Goal: Book appointment/travel/reservation

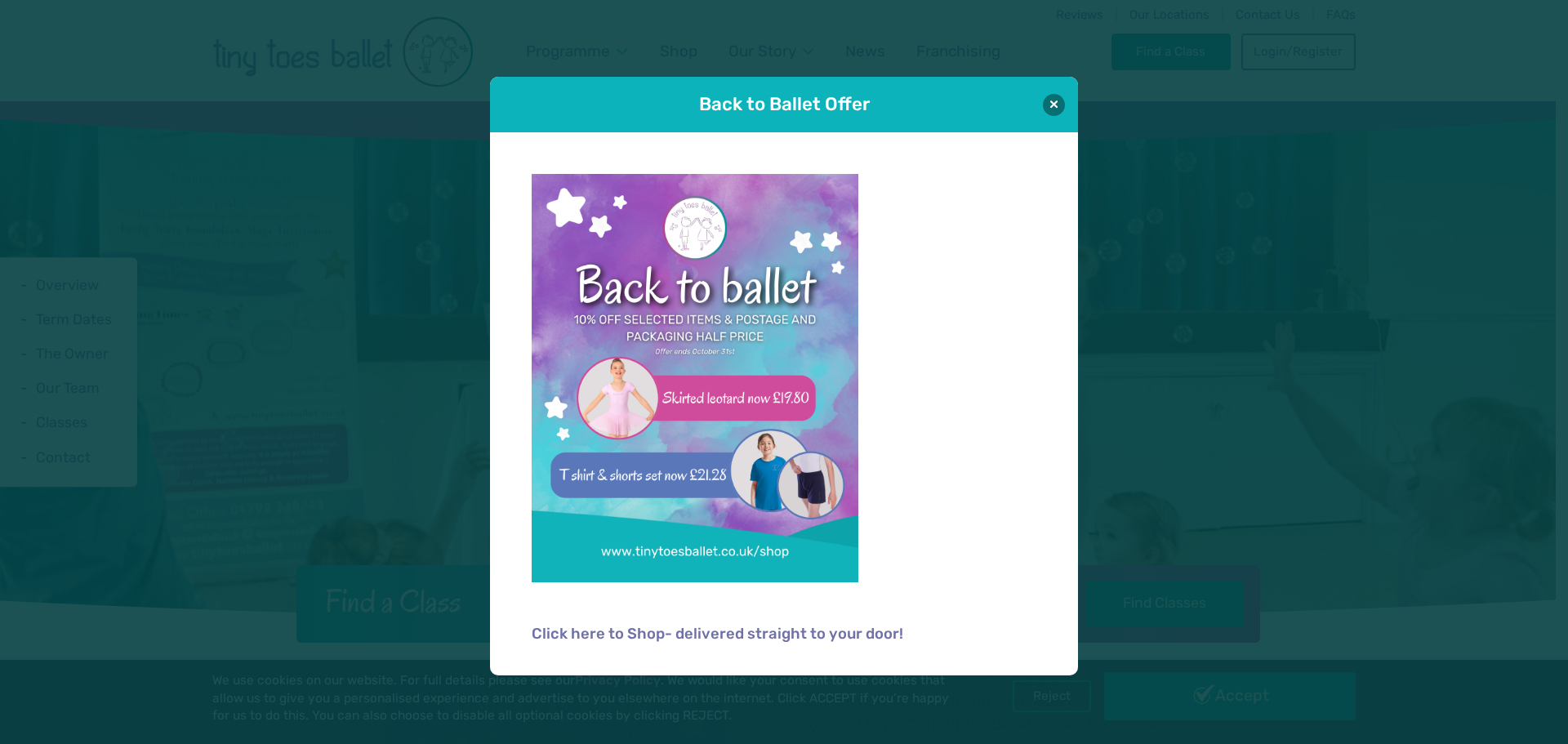
click at [1068, 113] on div "Back to Ballet Offer" at bounding box center [784, 104] width 588 height 55
click at [1052, 106] on button at bounding box center [1054, 104] width 22 height 22
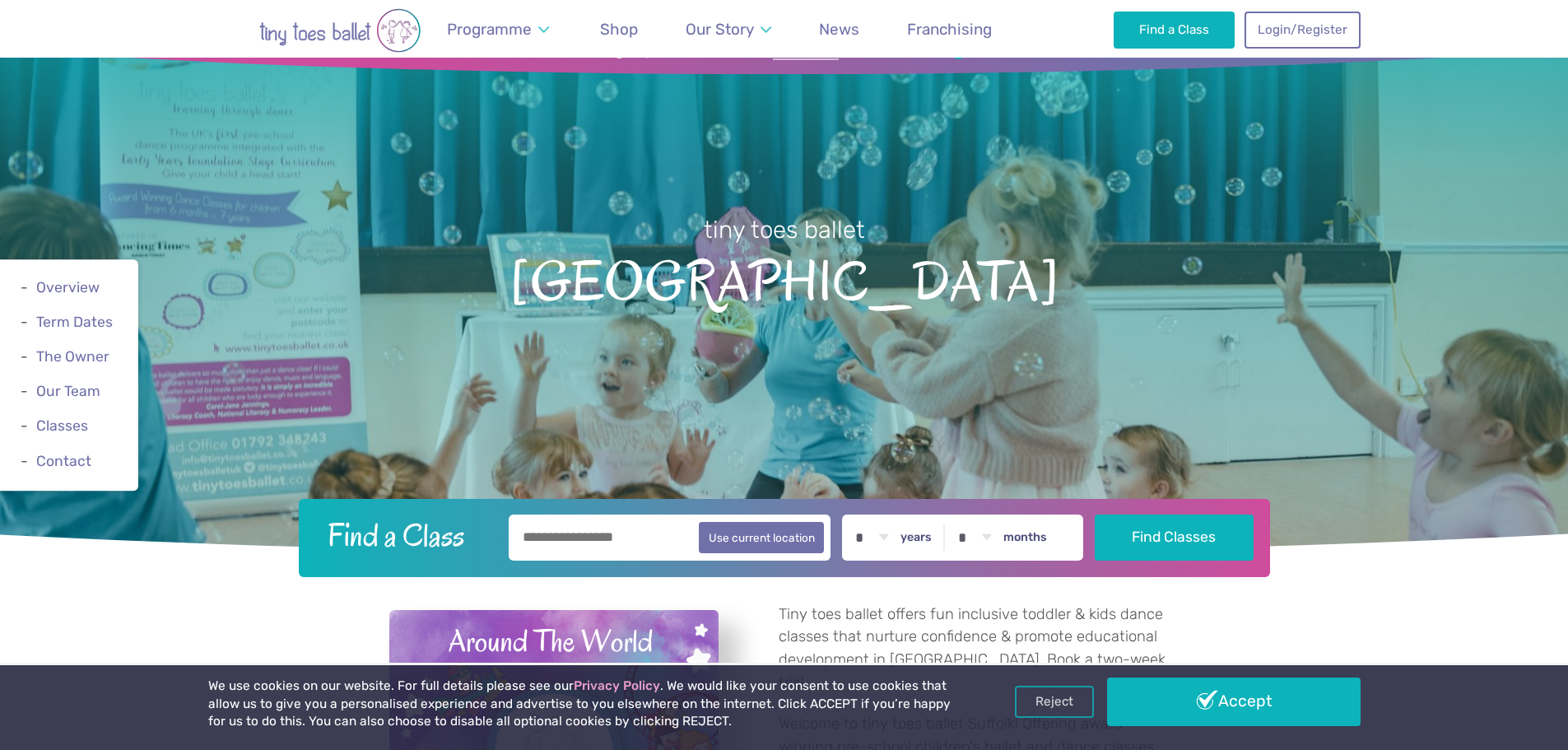
scroll to position [247, 0]
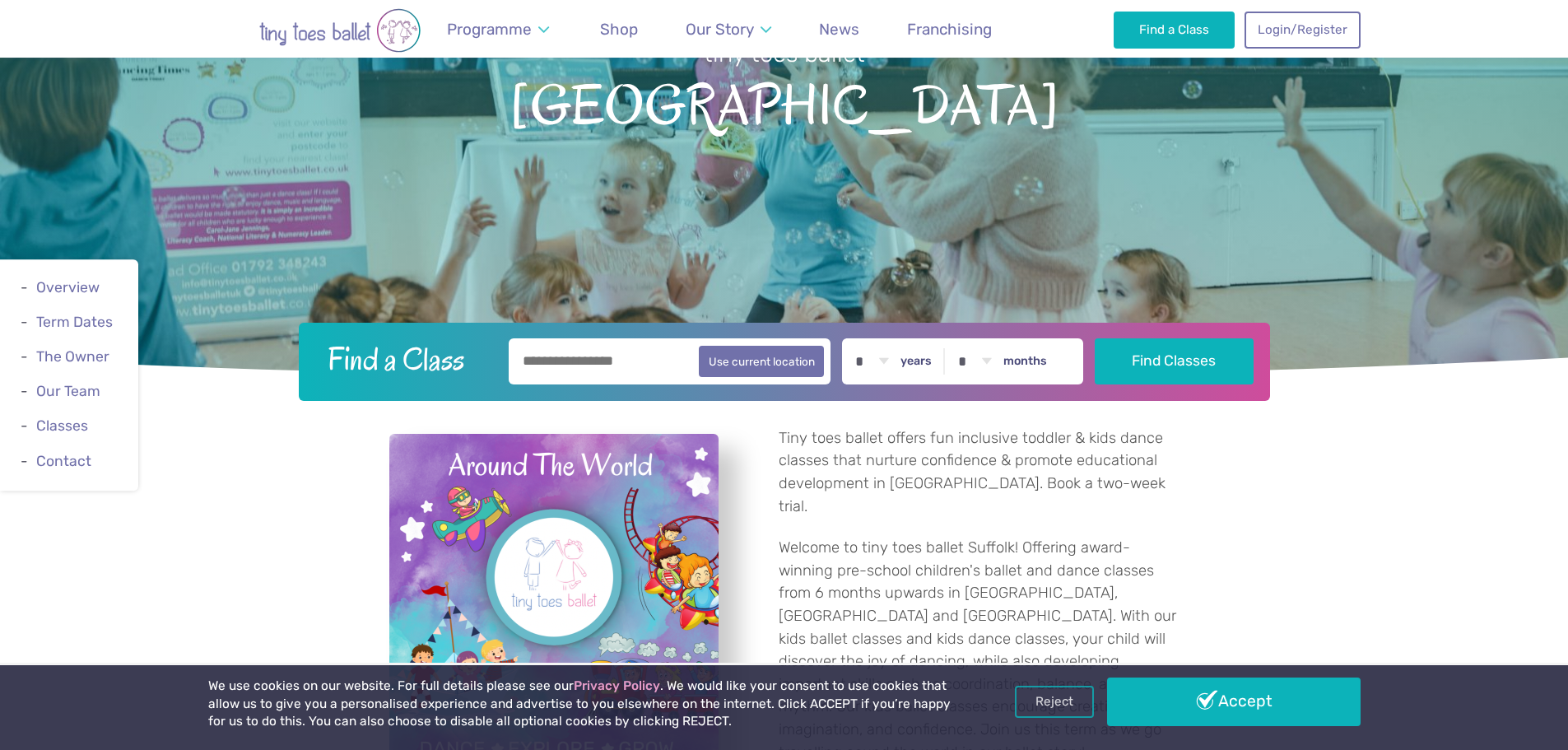
click at [576, 363] on input "text" at bounding box center [670, 361] width 323 height 46
type input "*******"
drag, startPoint x: 781, startPoint y: 354, endPoint x: 1143, endPoint y: 382, distance: 363.1
click at [1142, 384] on div "Find a Class ******* Use current location * * * * * * * * * * ** ** ** years * …" at bounding box center [784, 361] width 971 height 78
click at [1149, 358] on button "Find Classes" at bounding box center [1173, 360] width 159 height 46
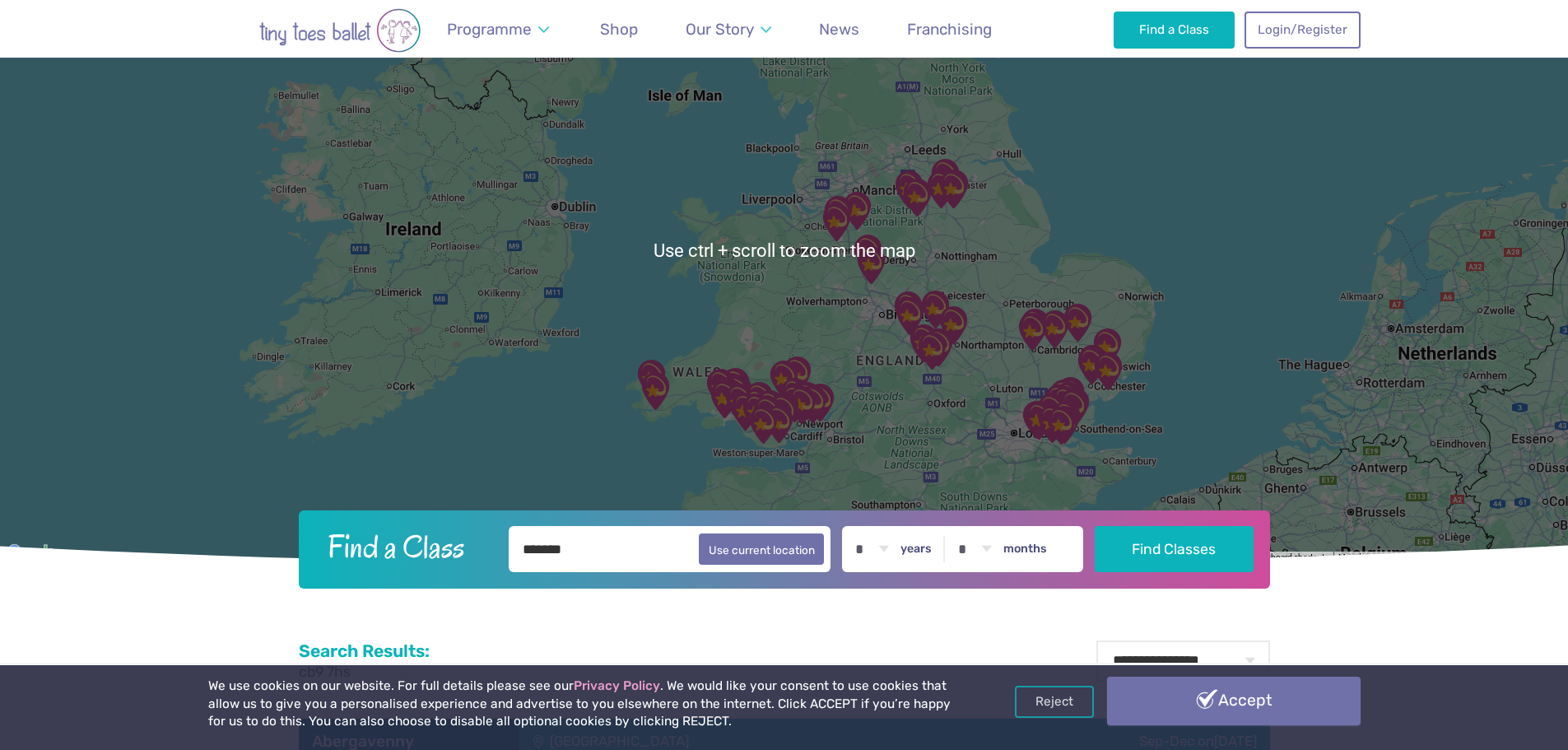
click at [1200, 705] on link "Accept" at bounding box center [1234, 701] width 254 height 48
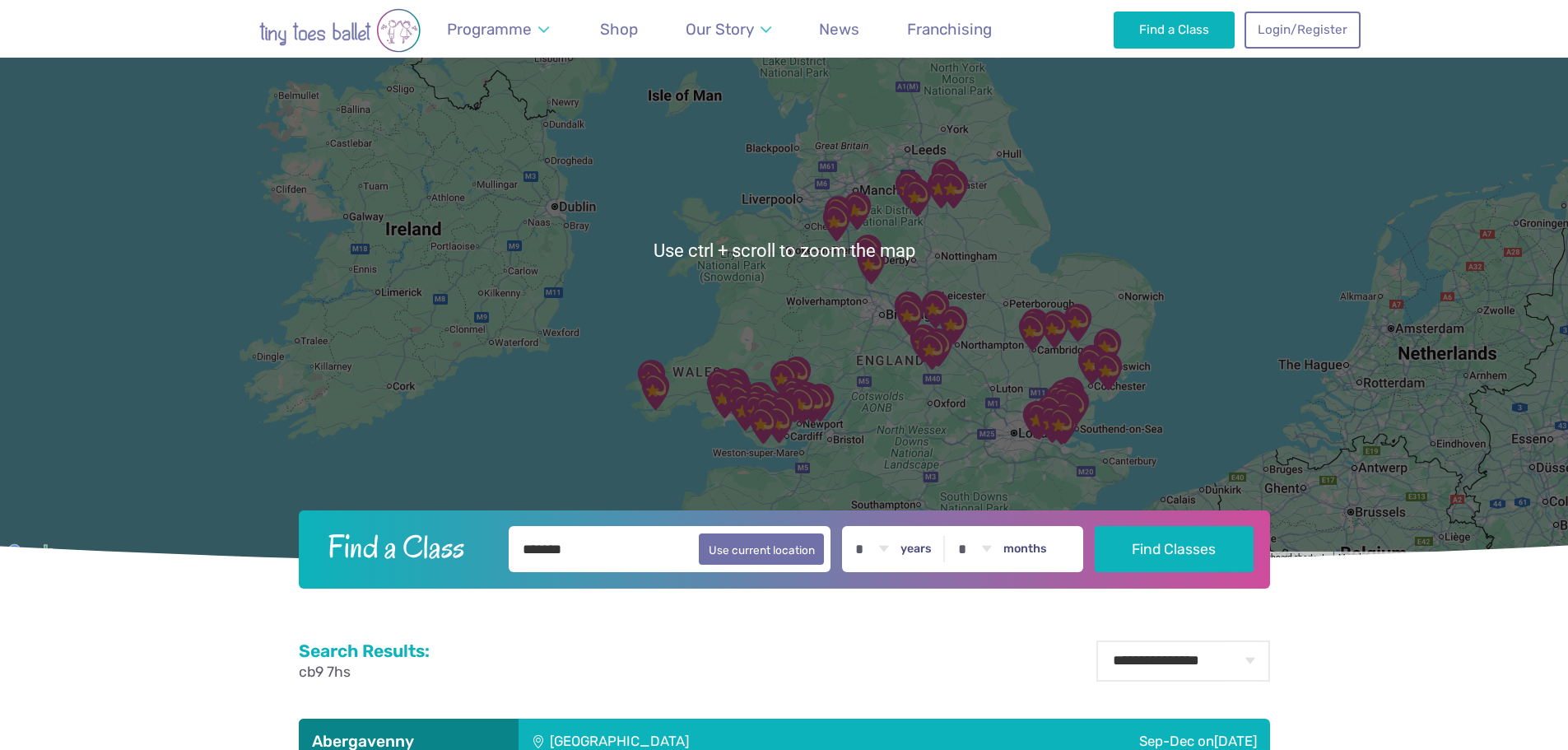
scroll to position [254, 0]
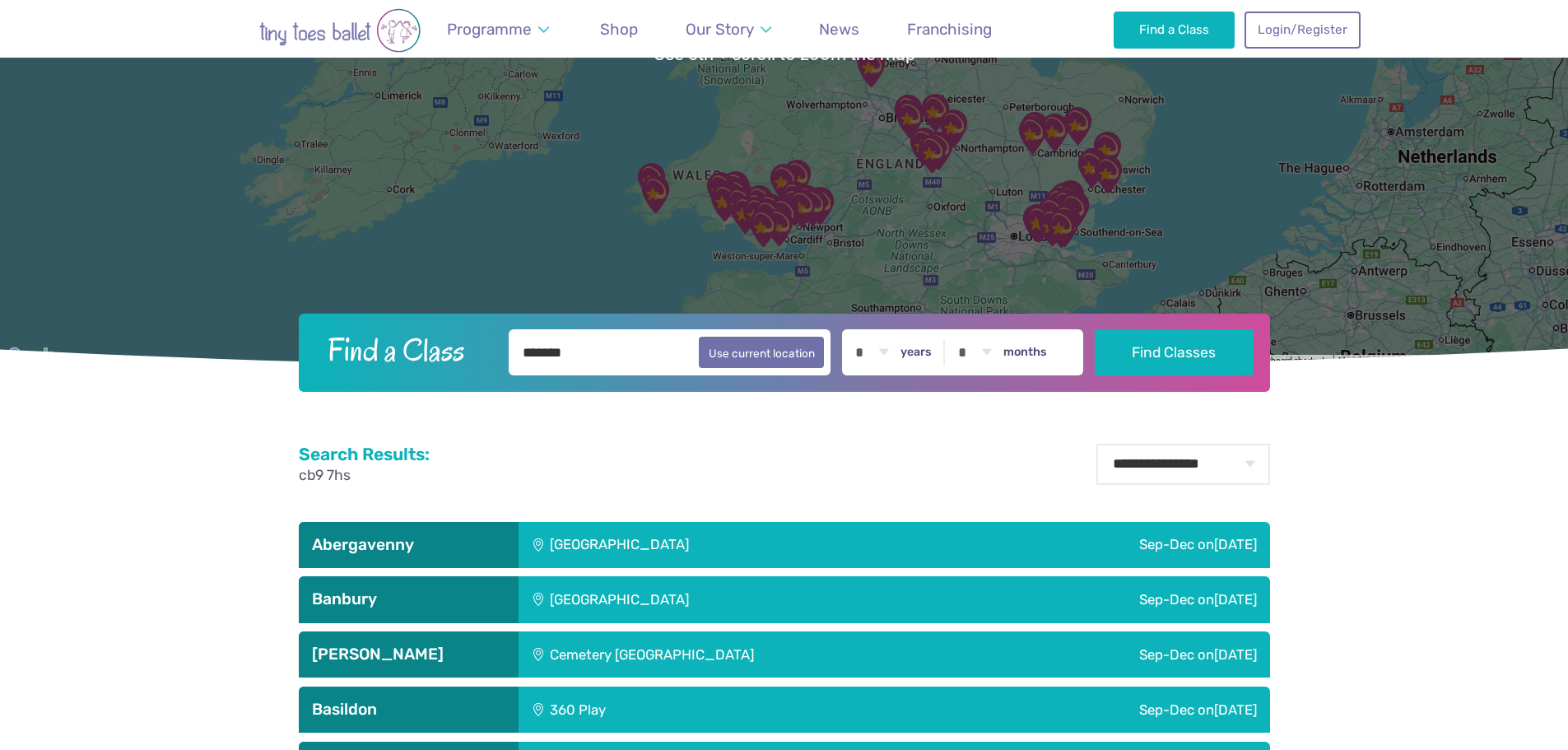
scroll to position [412, 0]
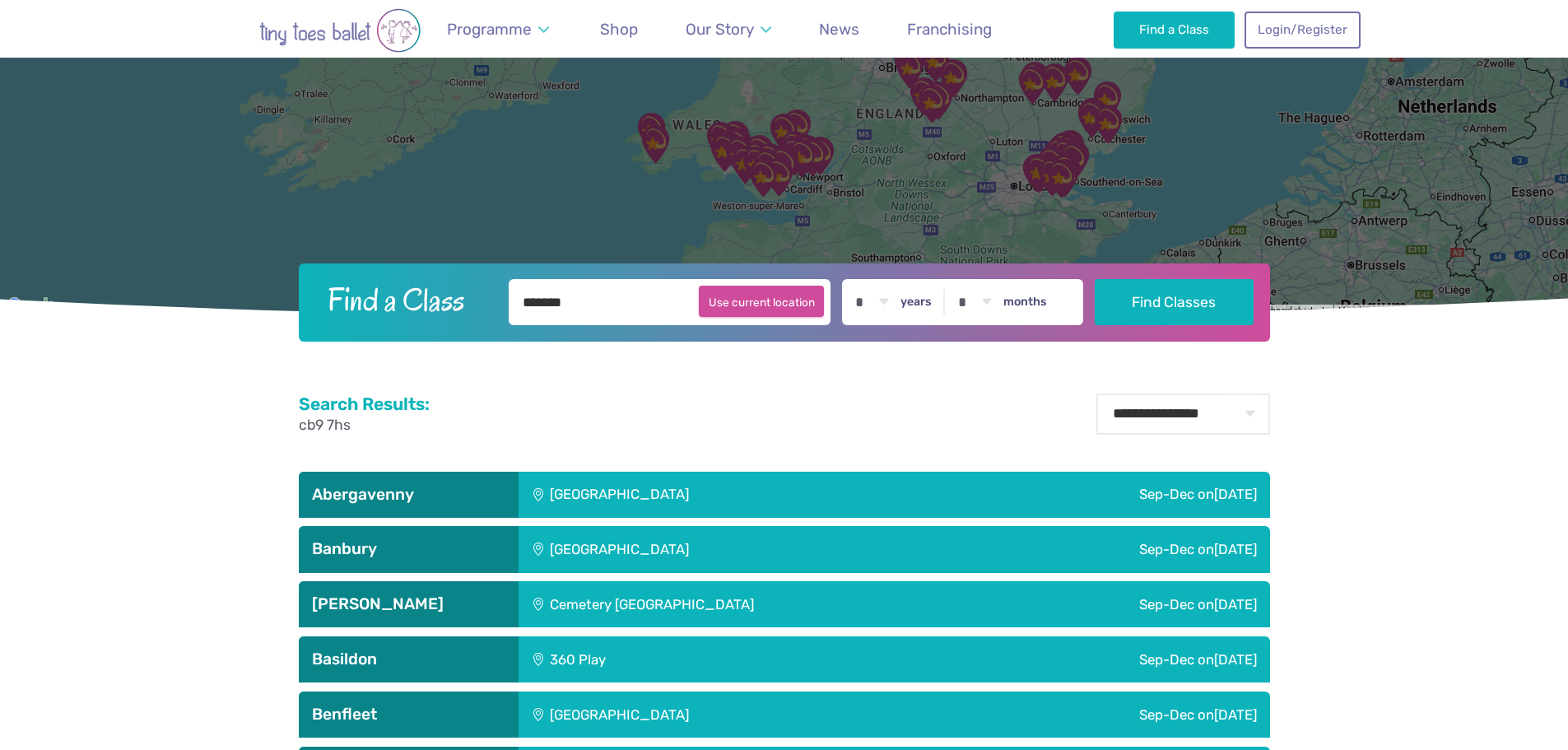
click at [780, 298] on button "Use current location" at bounding box center [762, 301] width 126 height 31
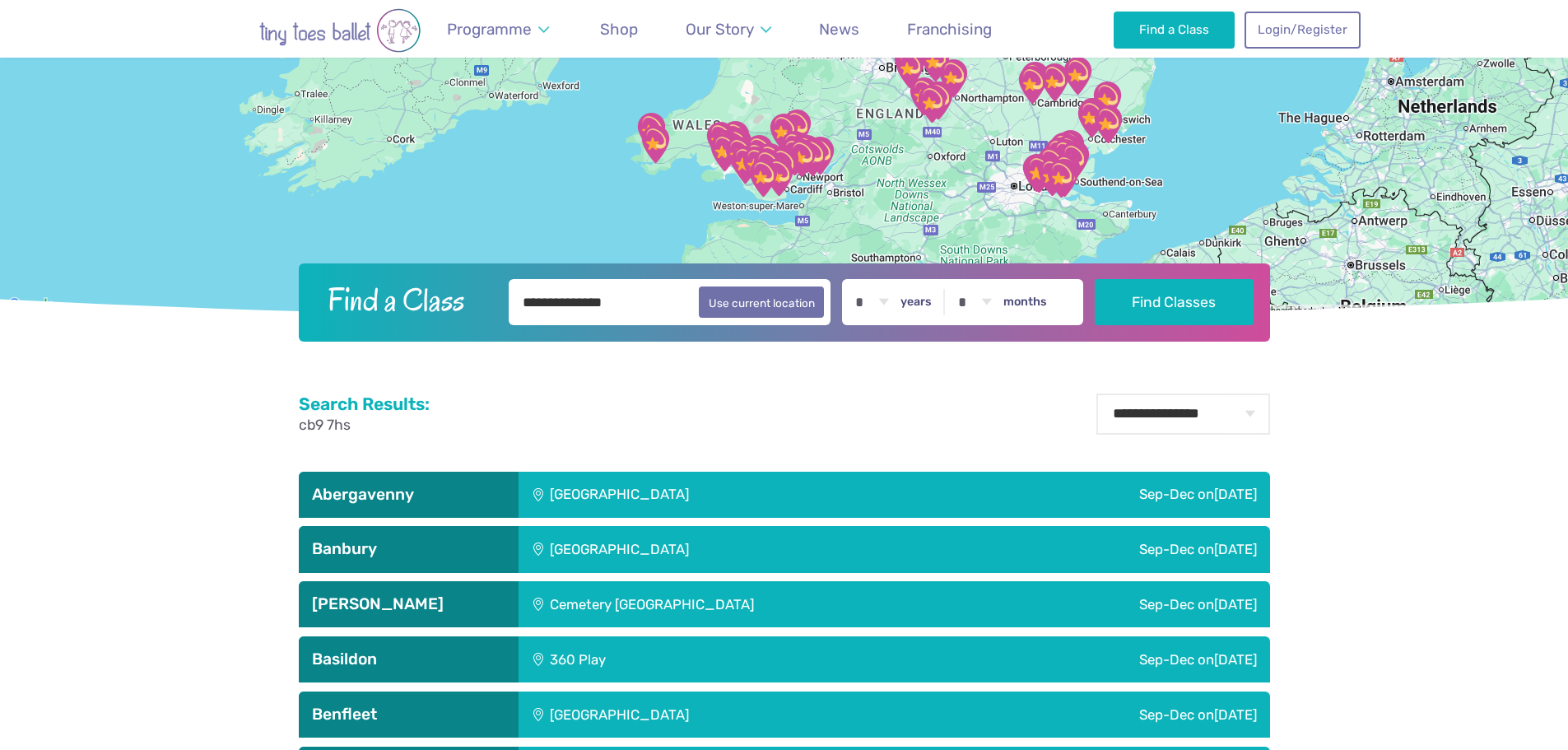
click at [603, 301] on input "**********" at bounding box center [670, 302] width 323 height 46
drag, startPoint x: 603, startPoint y: 301, endPoint x: 506, endPoint y: 297, distance: 97.1
click at [509, 297] on input "**********" at bounding box center [670, 302] width 323 height 46
type input "*"
type input "*******"
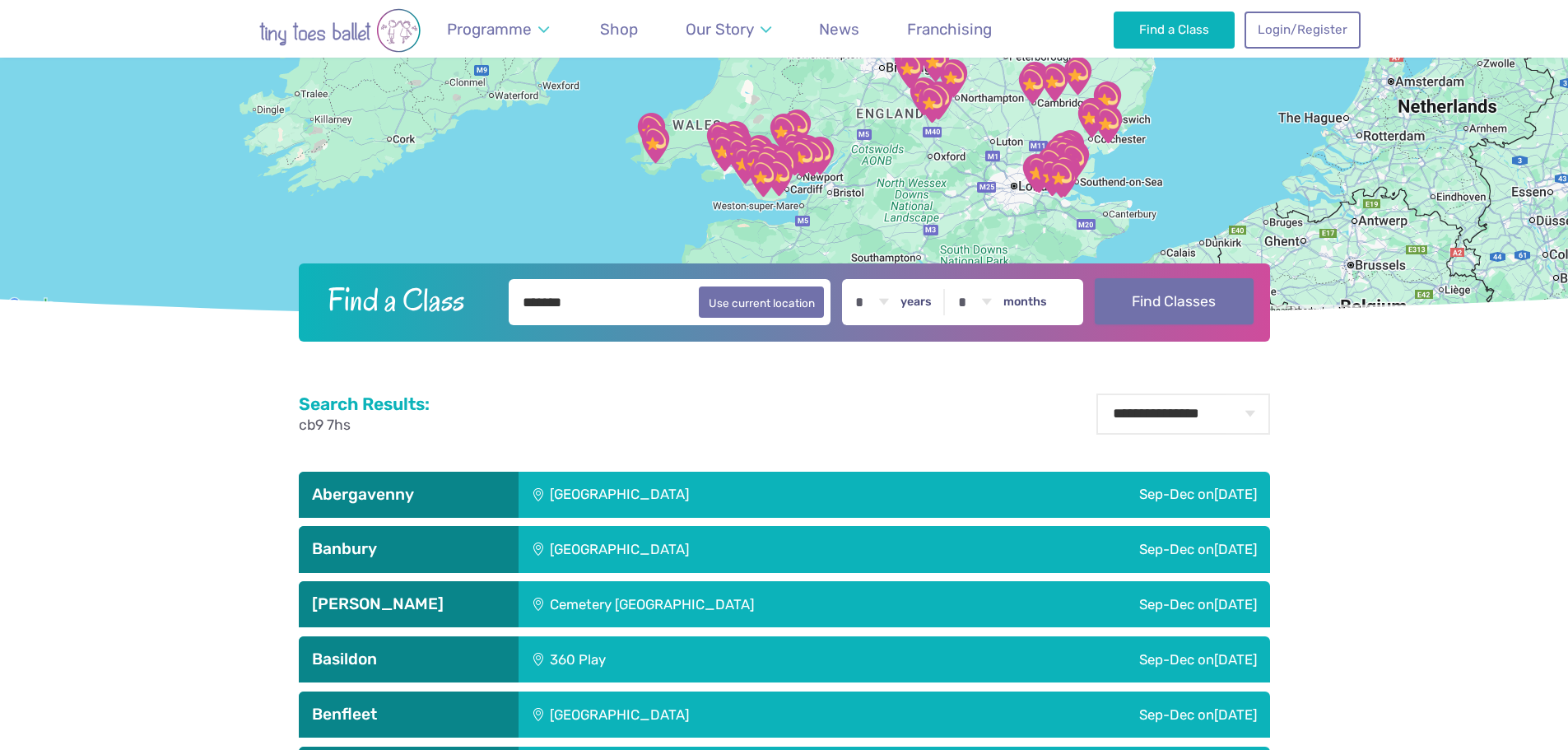
click at [1197, 293] on button "Find Classes" at bounding box center [1173, 301] width 159 height 46
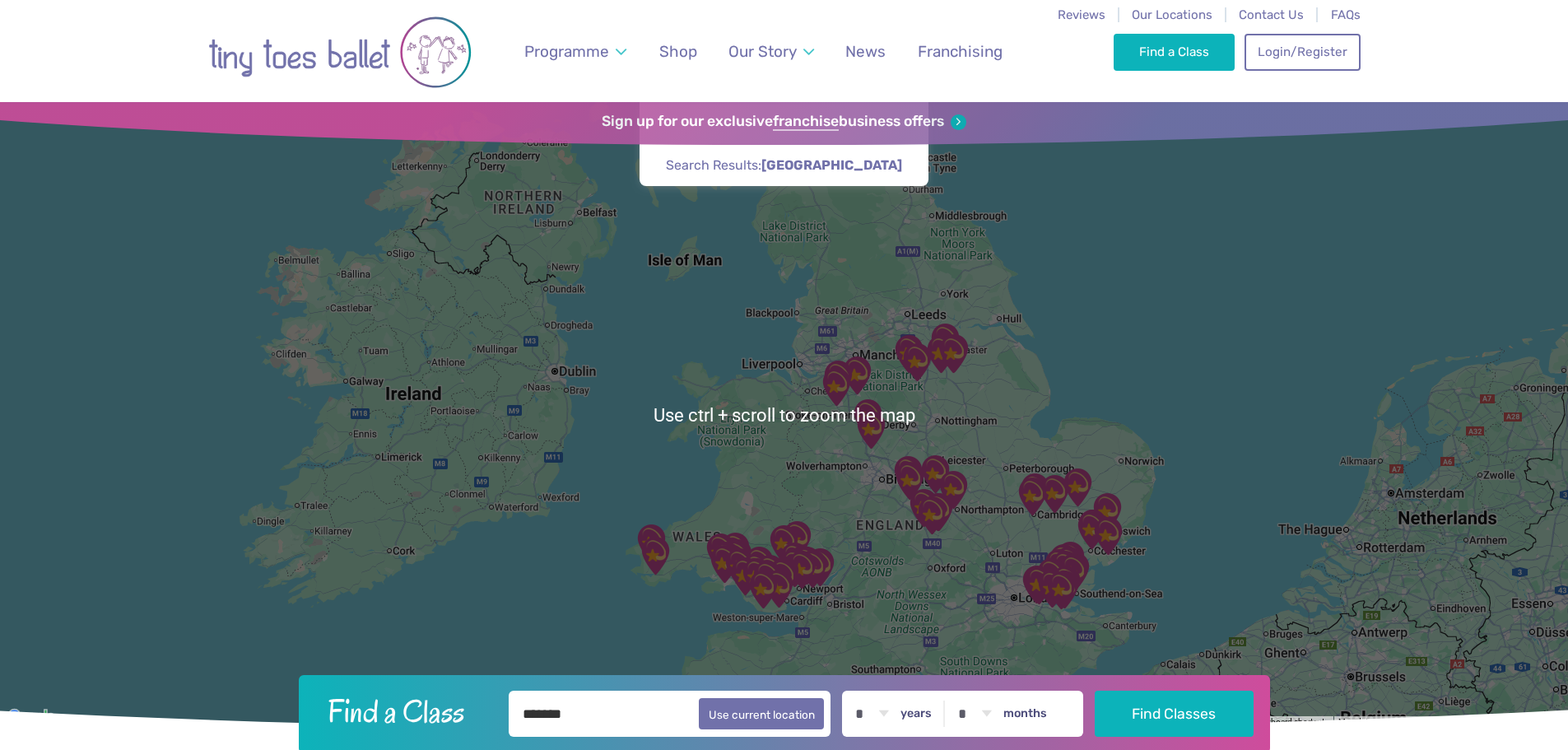
click at [1035, 511] on img "Trumpington Village Hall" at bounding box center [1032, 497] width 41 height 41
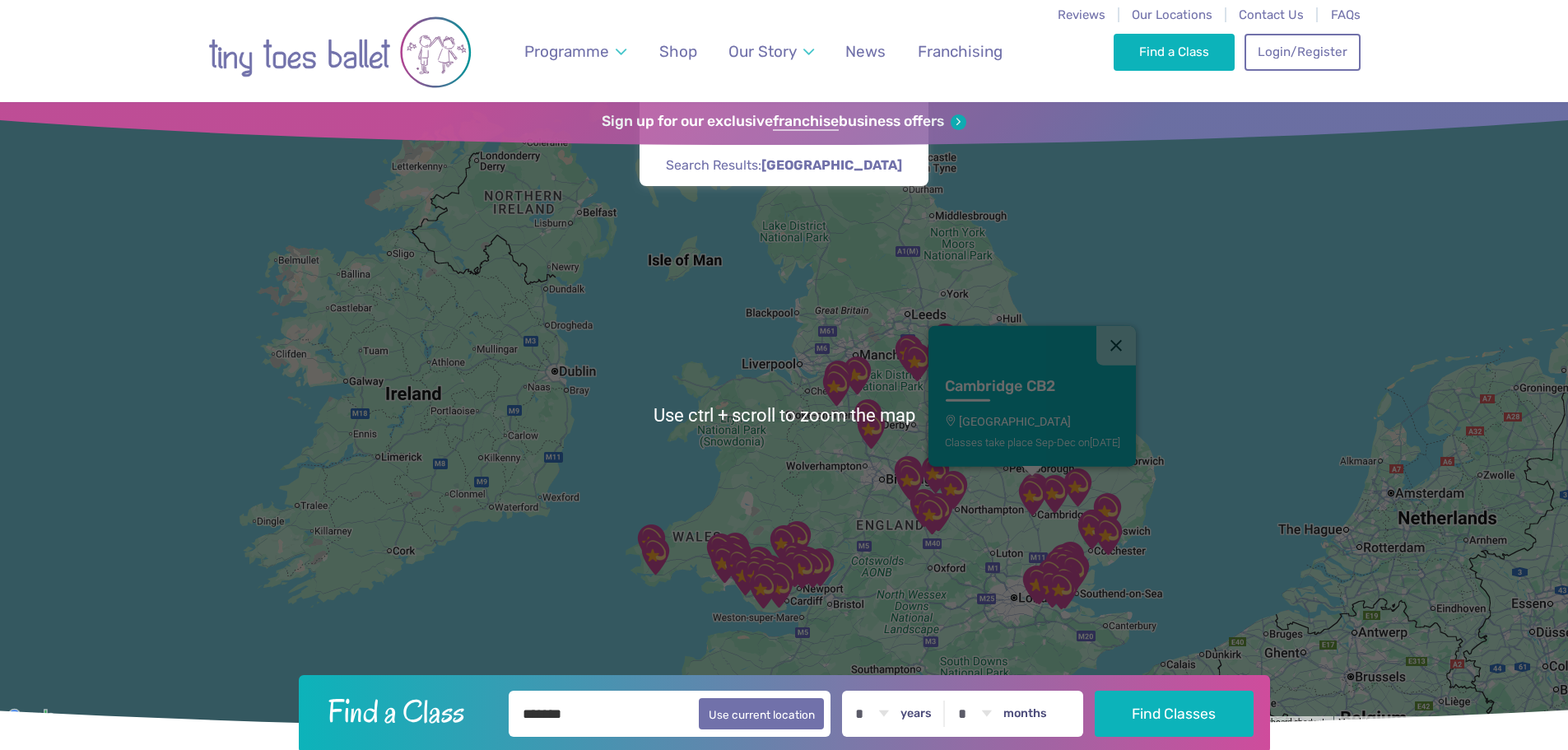
click at [1035, 511] on img "Trumpington Village Hall" at bounding box center [1032, 497] width 41 height 41
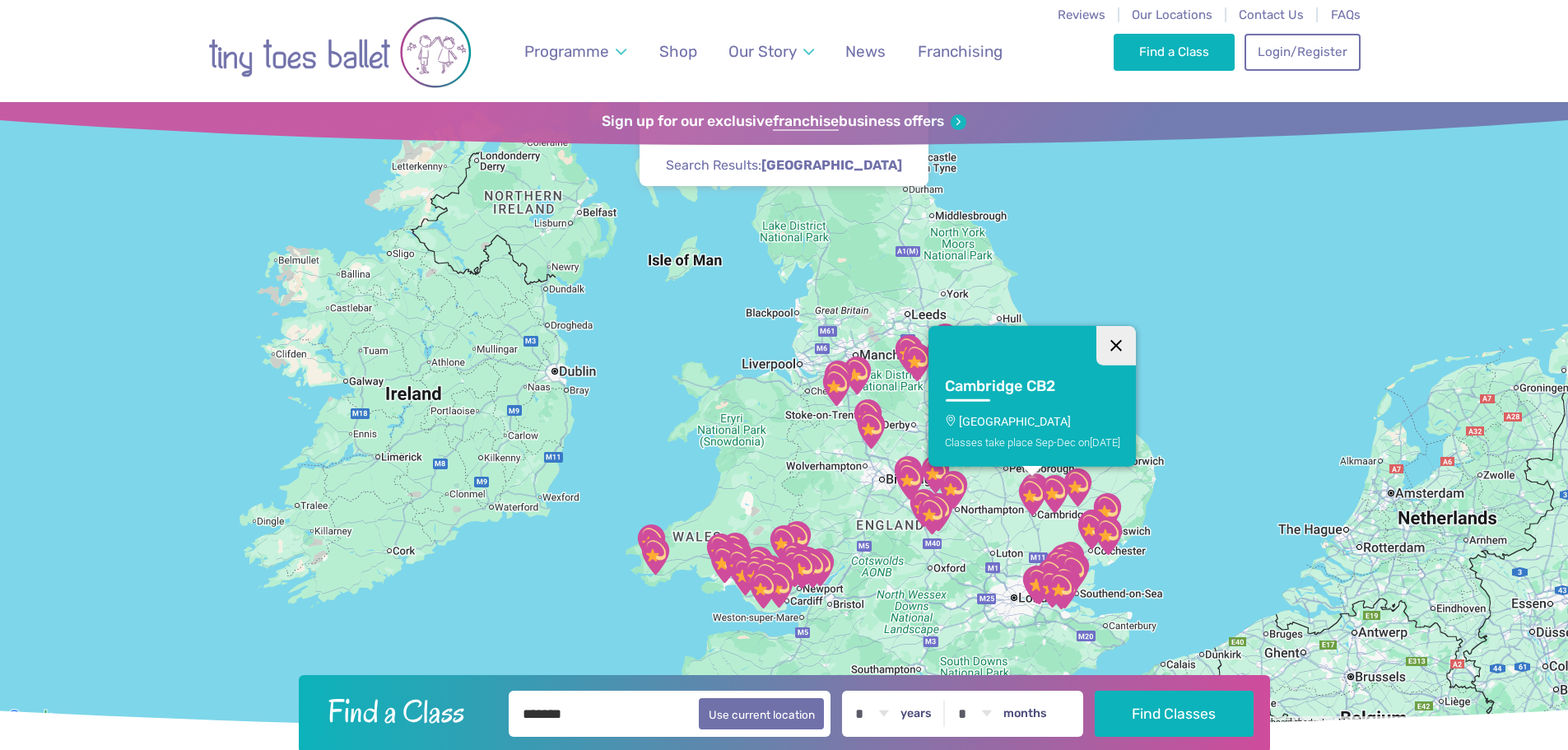
click at [1119, 358] on button "Close" at bounding box center [1116, 346] width 39 height 39
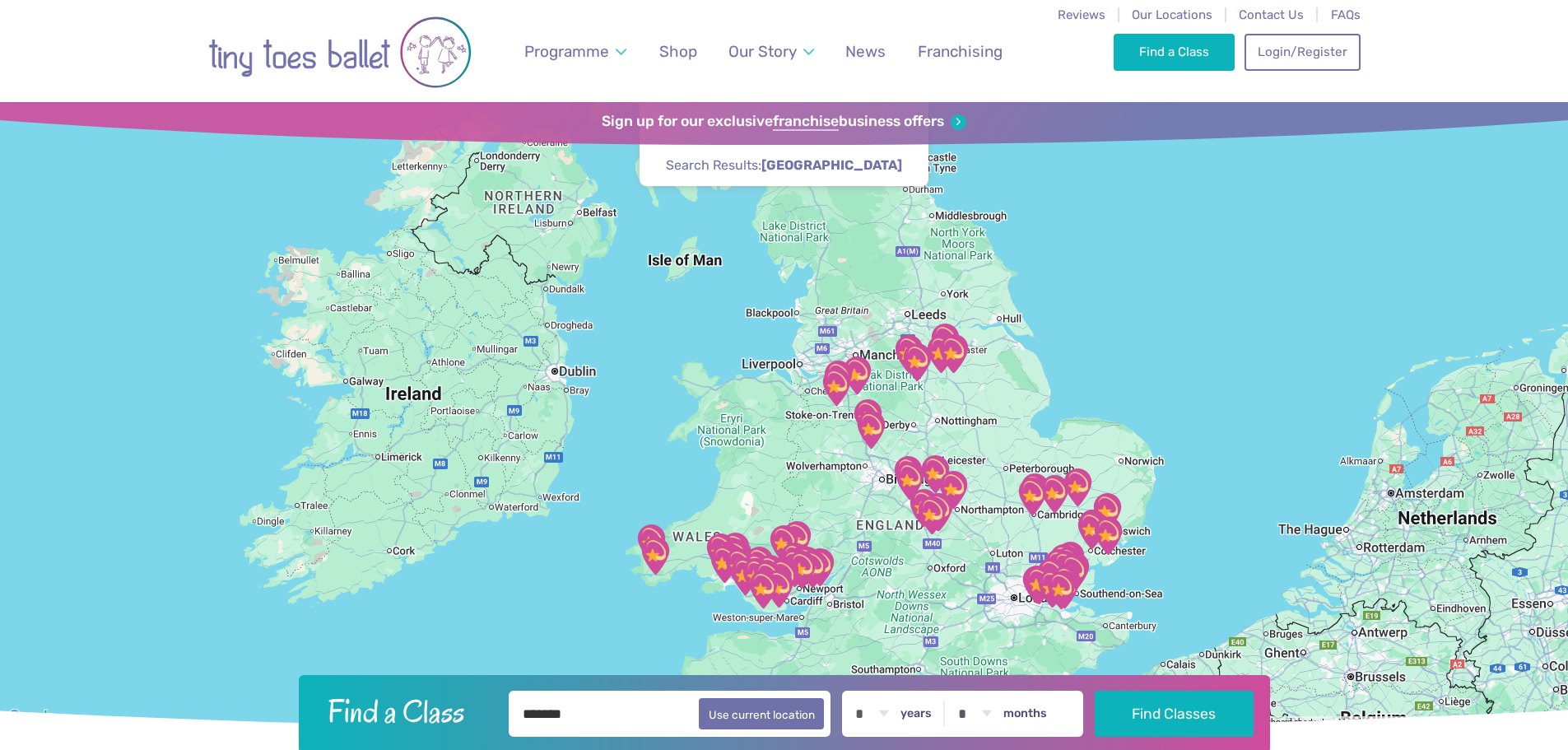
click at [1089, 483] on img "RH CAST, Falconbury House Bury St Edmu…" at bounding box center [1077, 487] width 41 height 41
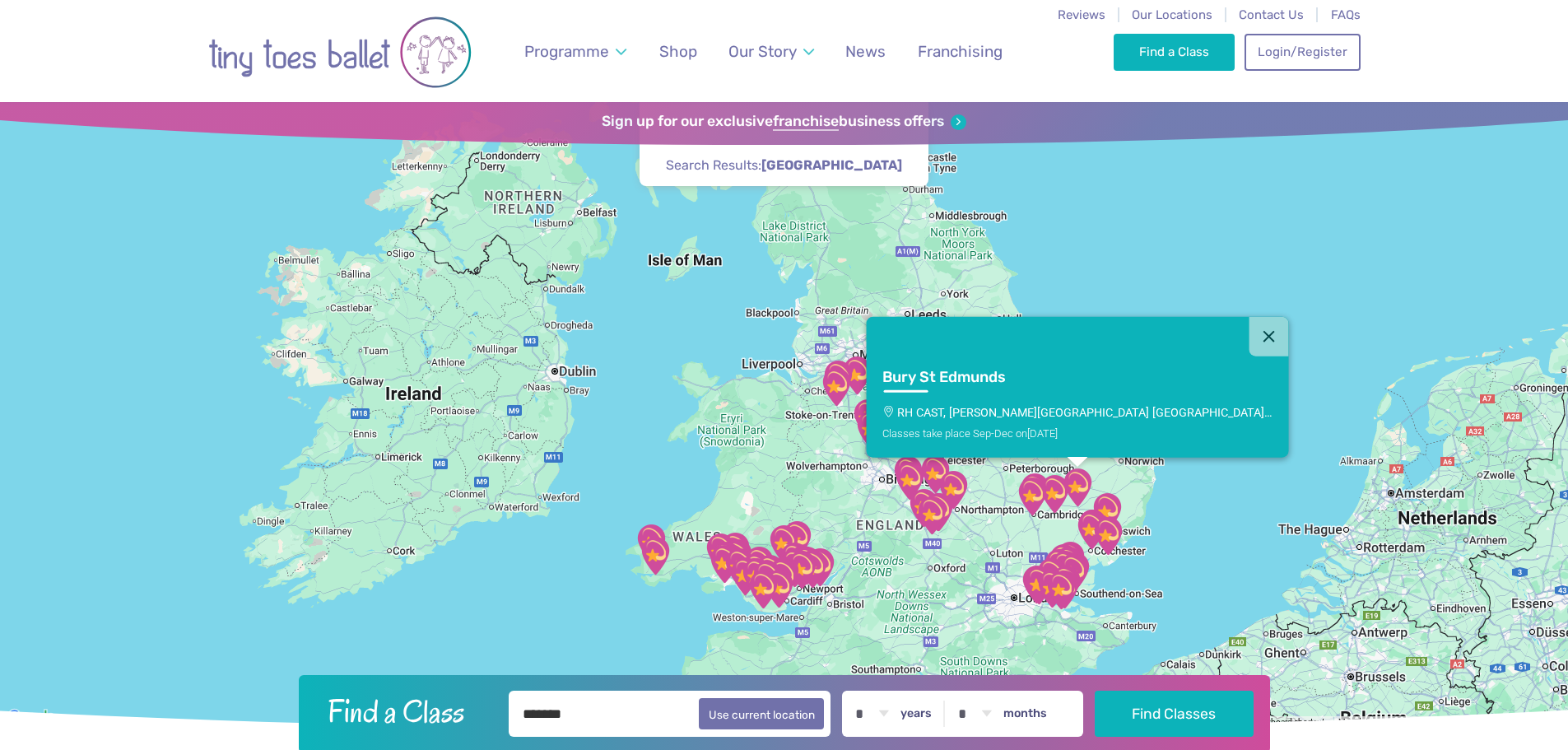
click at [1052, 496] on img "Ellesmere Centre Suffolk" at bounding box center [1054, 494] width 41 height 41
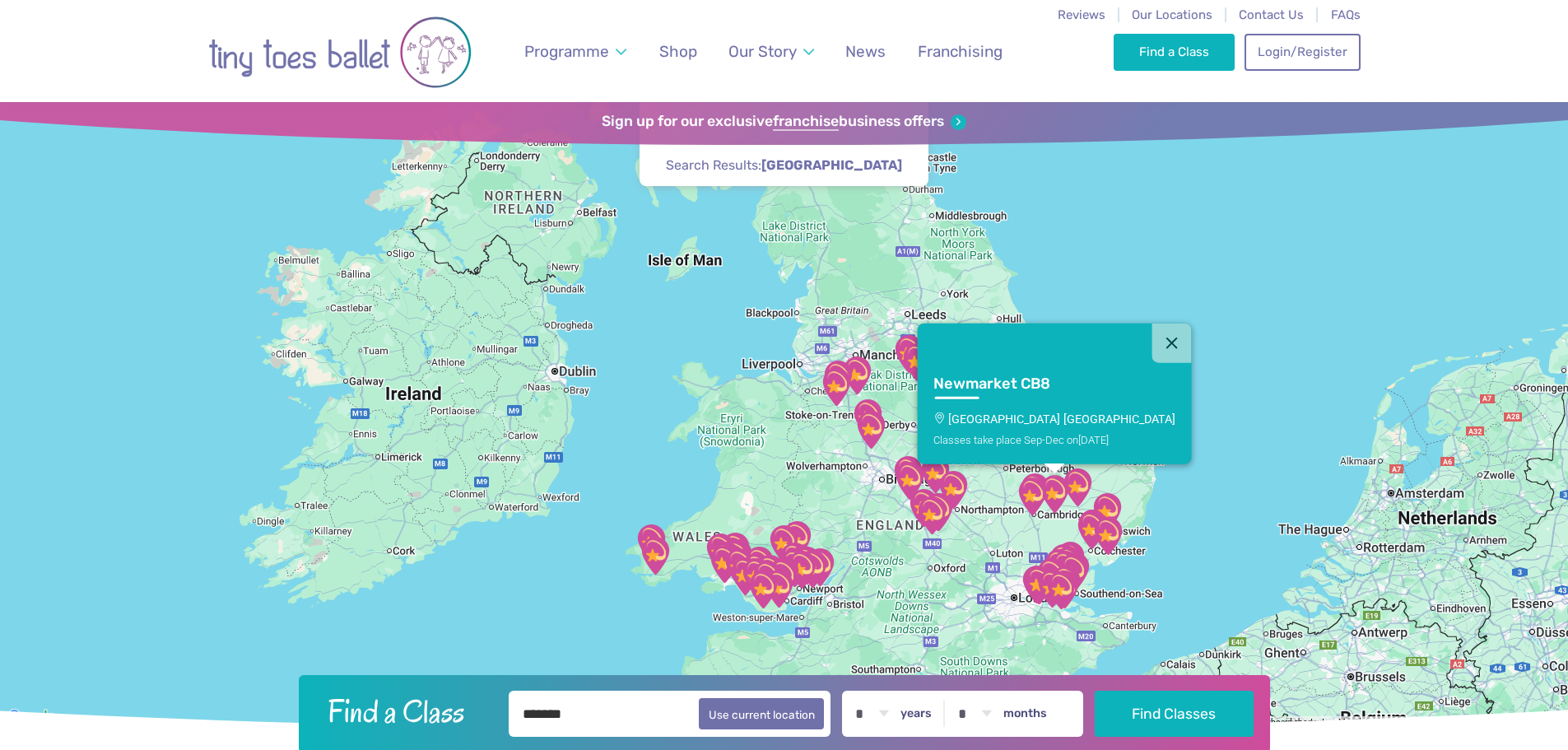
click at [1052, 496] on img "Ellesmere Centre Suffolk" at bounding box center [1054, 494] width 41 height 41
click at [1030, 432] on link "[GEOGRAPHIC_DATA] [GEOGRAPHIC_DATA] Classes take place Sep-Dec [DATE]" at bounding box center [1054, 414] width 274 height 101
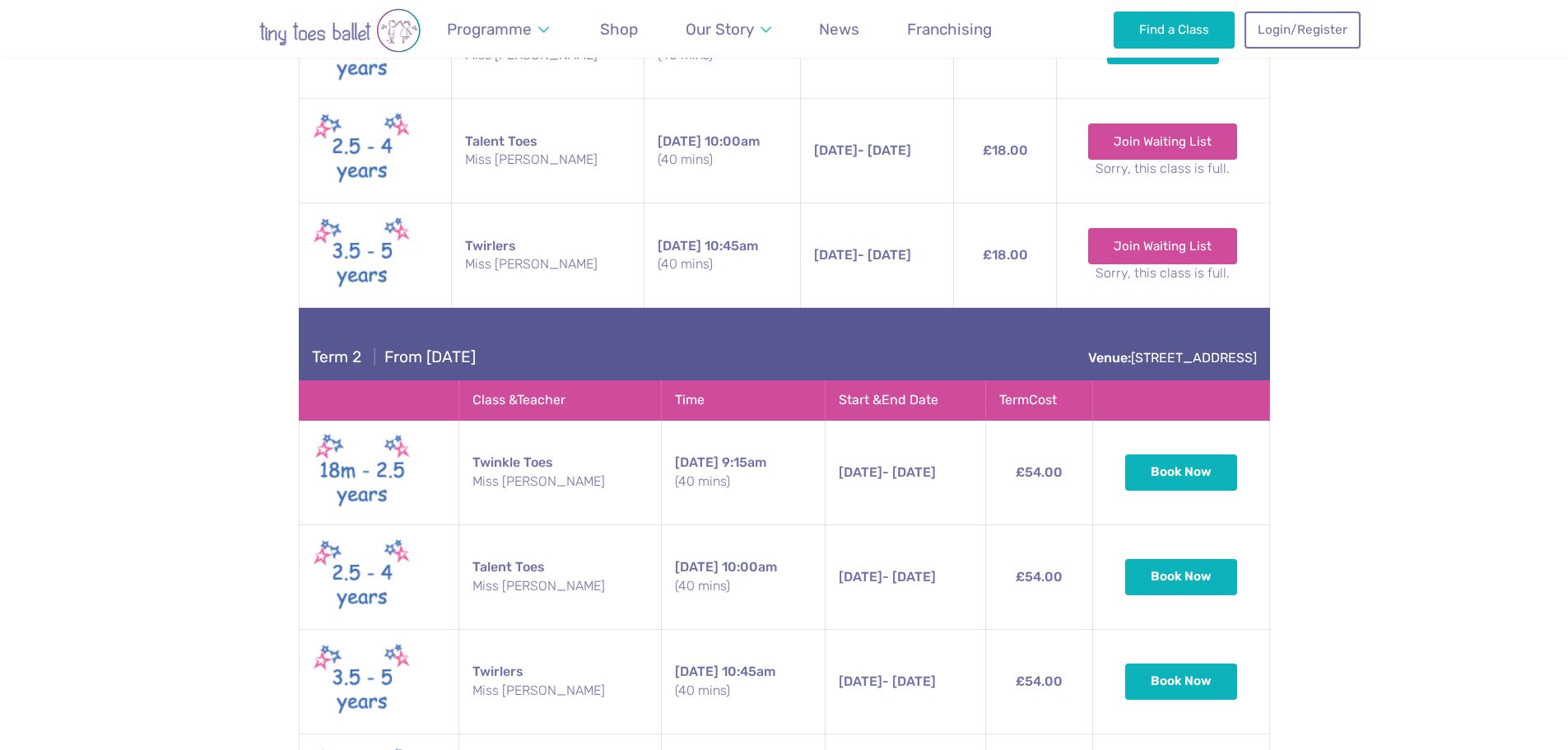
scroll to position [4200, 0]
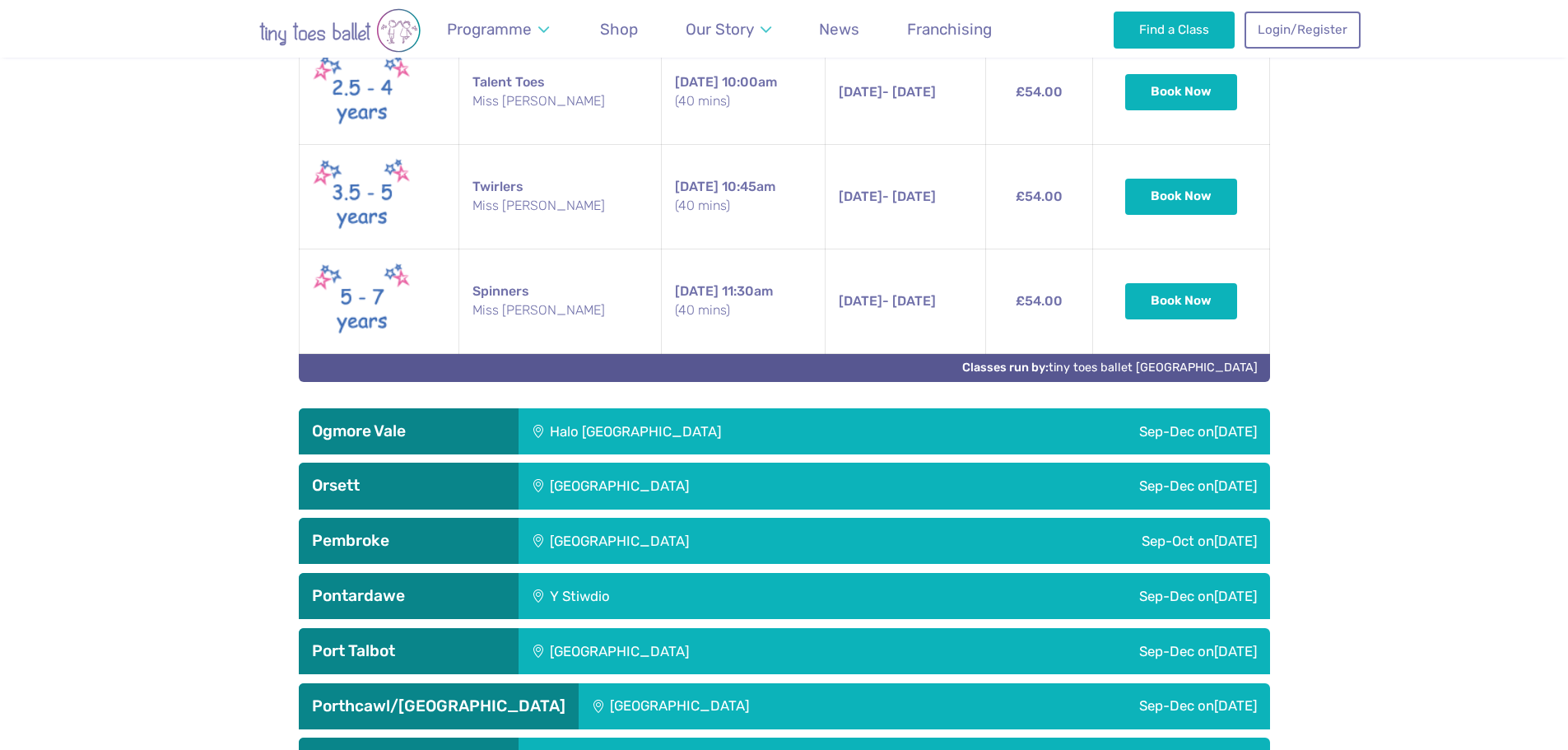
scroll to position [4529, 0]
